Goal: Task Accomplishment & Management: Use online tool/utility

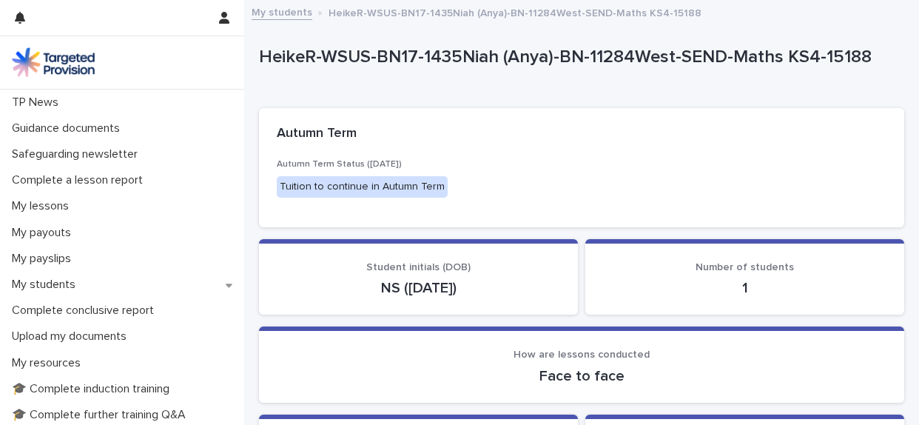
scroll to position [109, 0]
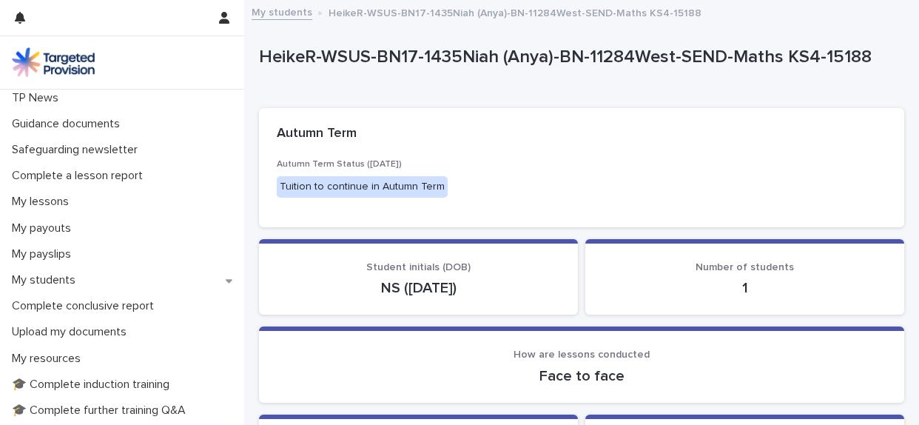
click at [294, 13] on link "My students" at bounding box center [282, 11] width 61 height 17
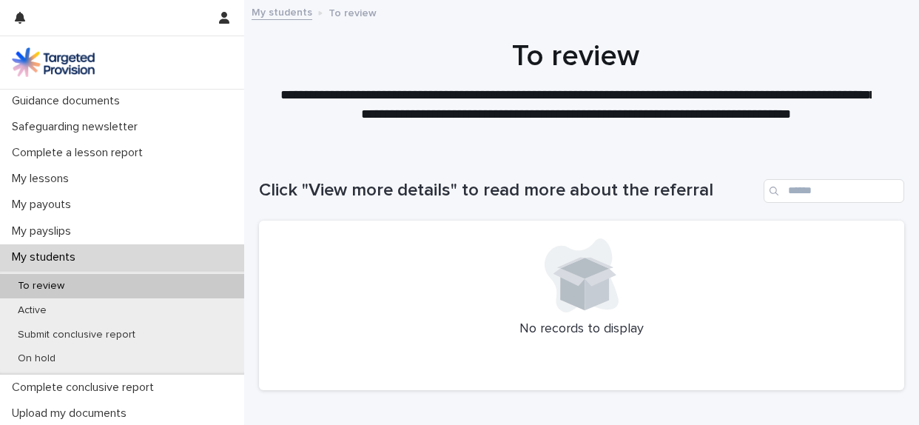
scroll to position [136, 0]
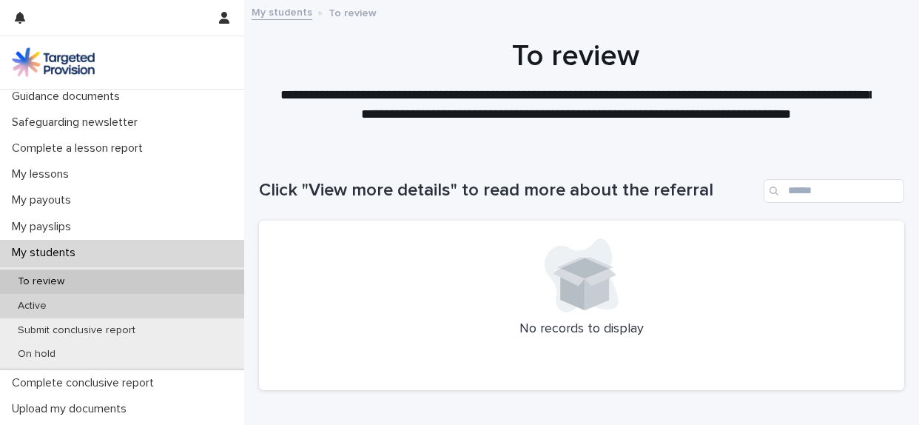
click at [67, 300] on div "Active" at bounding box center [122, 306] width 244 height 24
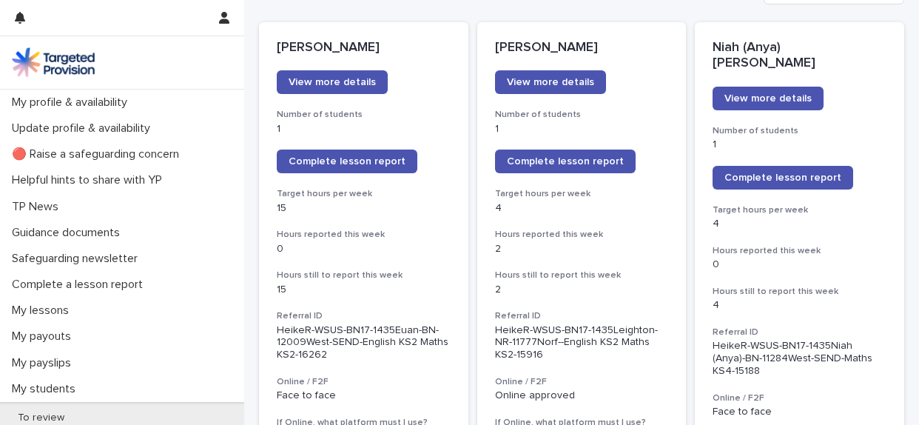
scroll to position [201, 0]
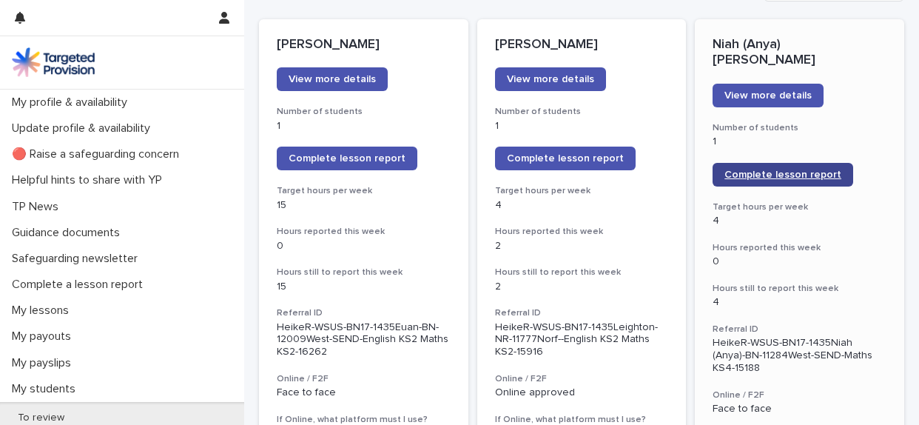
click at [783, 169] on span "Complete lesson report" at bounding box center [782, 174] width 117 height 10
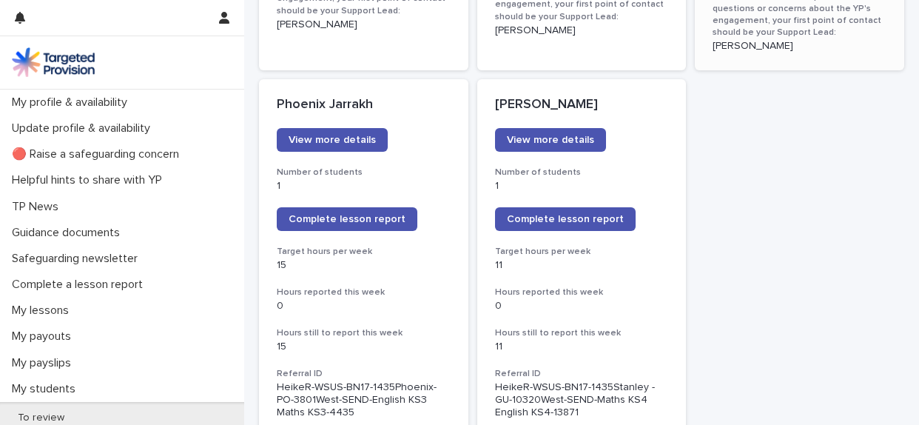
scroll to position [1338, 0]
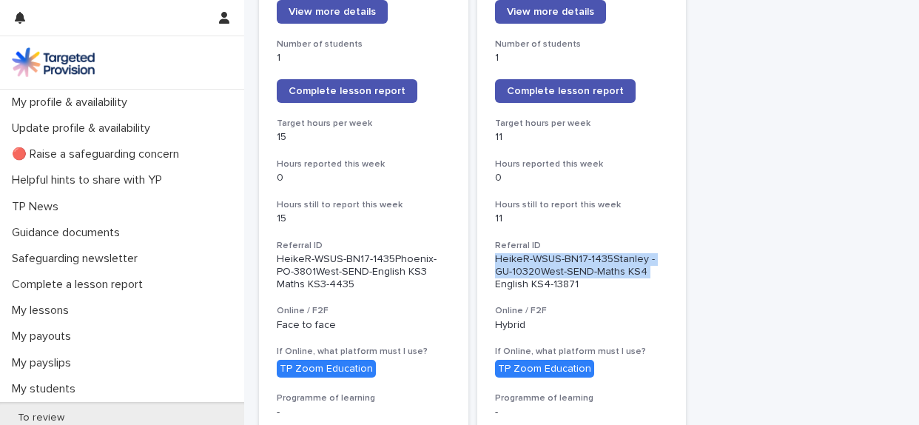
drag, startPoint x: 907, startPoint y: 255, endPoint x: 903, endPoint y: 221, distance: 34.3
drag, startPoint x: 903, startPoint y: 221, endPoint x: 805, endPoint y: 254, distance: 103.0
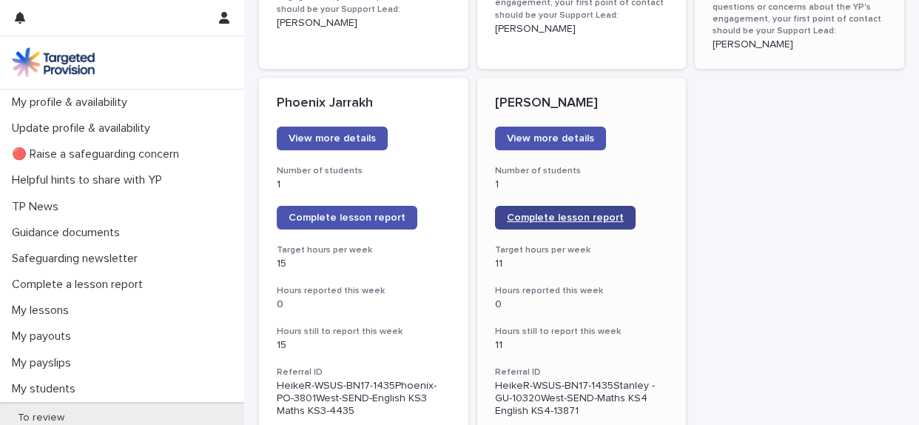
click at [574, 212] on span "Complete lesson report" at bounding box center [565, 217] width 117 height 10
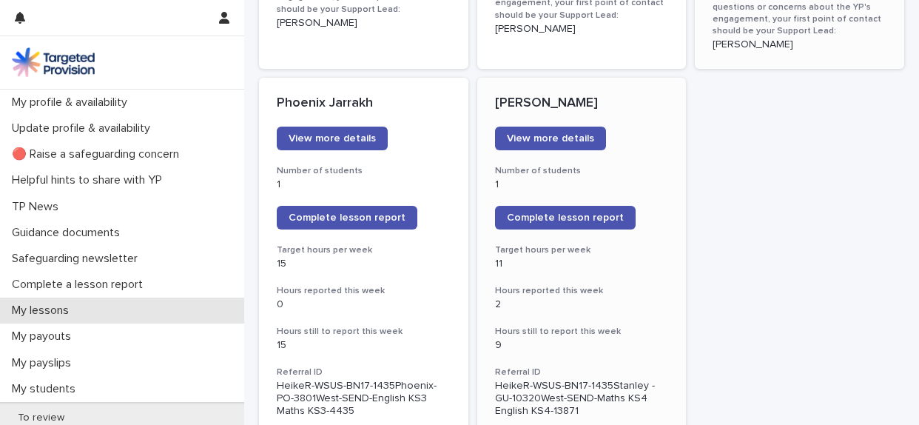
click at [71, 312] on p "My lessons" at bounding box center [43, 310] width 75 height 14
